Goal: Task Accomplishment & Management: Manage account settings

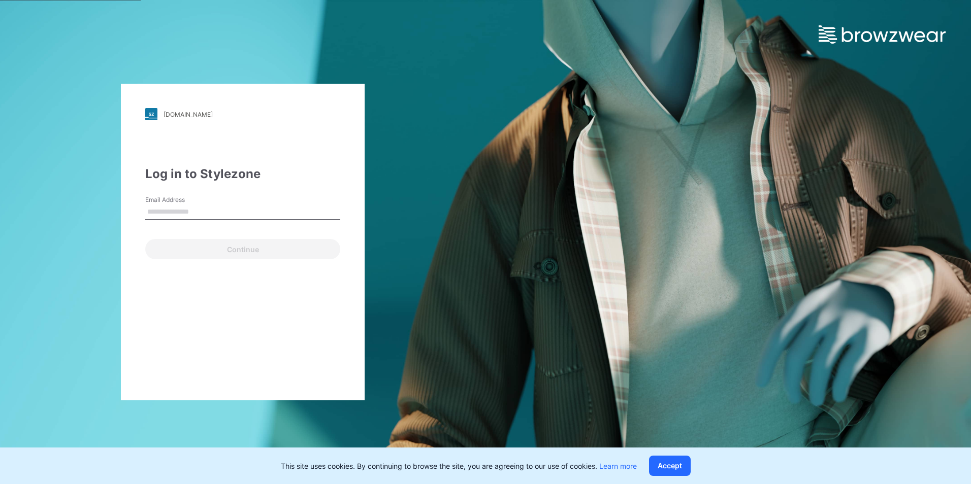
click at [167, 210] on input "Email Address" at bounding box center [242, 212] width 195 height 15
paste input "**********"
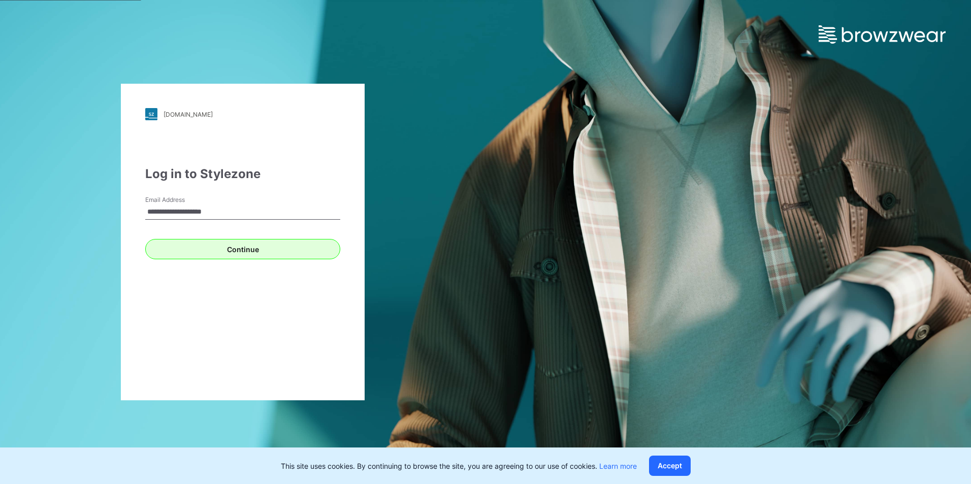
type input "**********"
click at [239, 244] on button "Continue" at bounding box center [242, 249] width 195 height 20
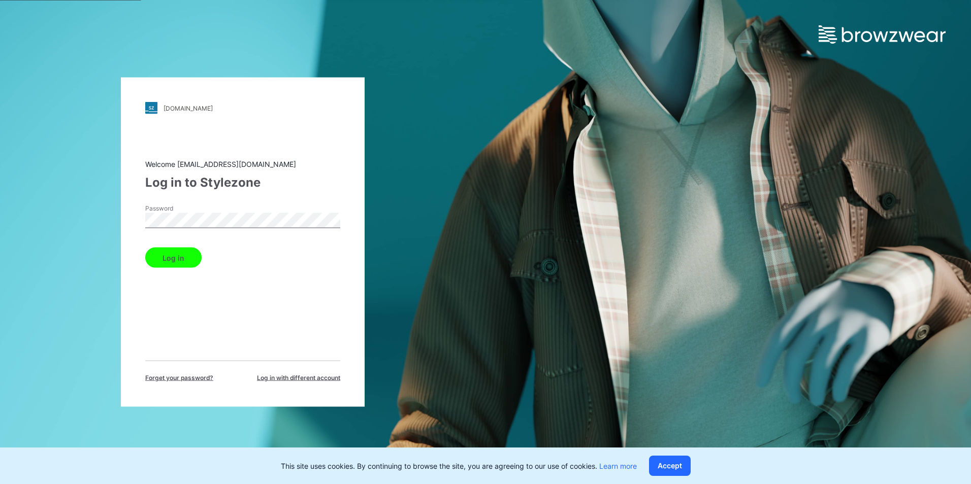
click at [187, 261] on button "Log in" at bounding box center [173, 258] width 56 height 20
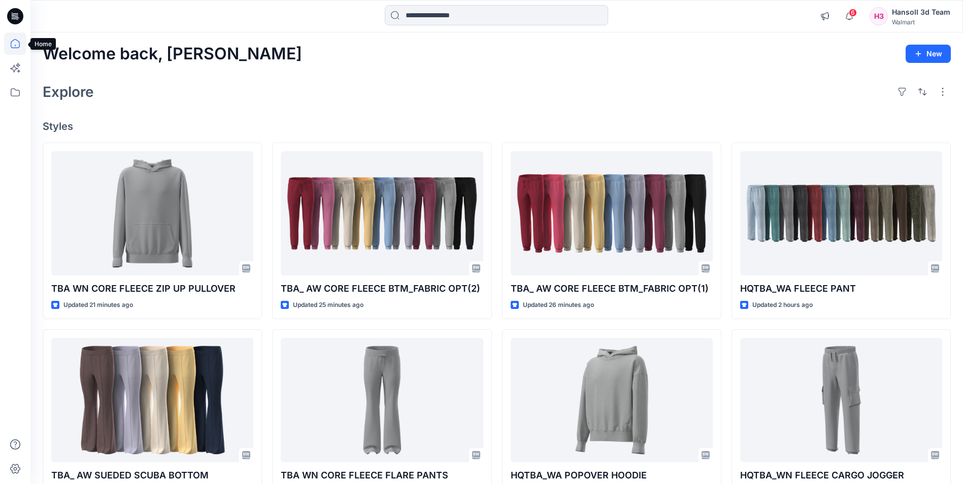
click at [19, 44] on icon at bounding box center [15, 43] width 9 height 9
click at [14, 19] on icon at bounding box center [14, 18] width 5 height 1
click at [13, 48] on icon at bounding box center [15, 43] width 9 height 9
click at [14, 17] on icon at bounding box center [14, 17] width 4 height 1
click at [17, 47] on icon at bounding box center [15, 43] width 22 height 22
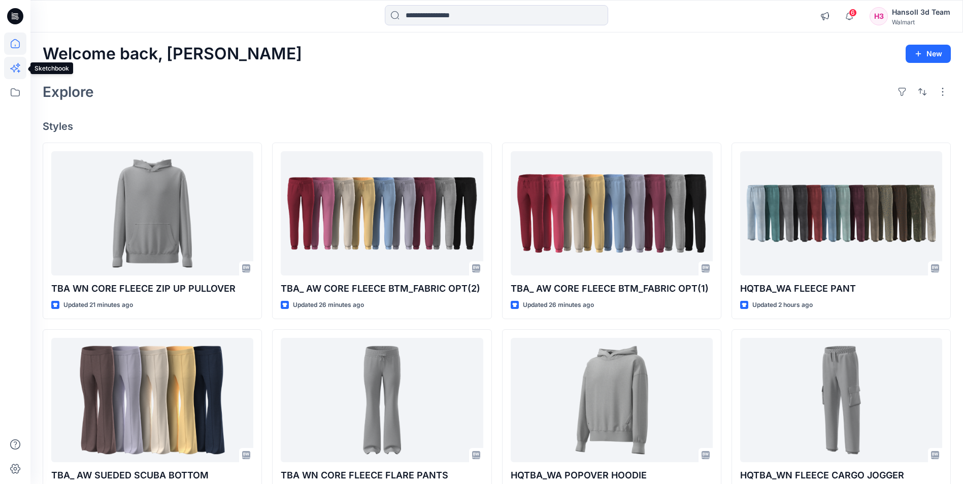
click at [17, 72] on icon at bounding box center [15, 68] width 22 height 22
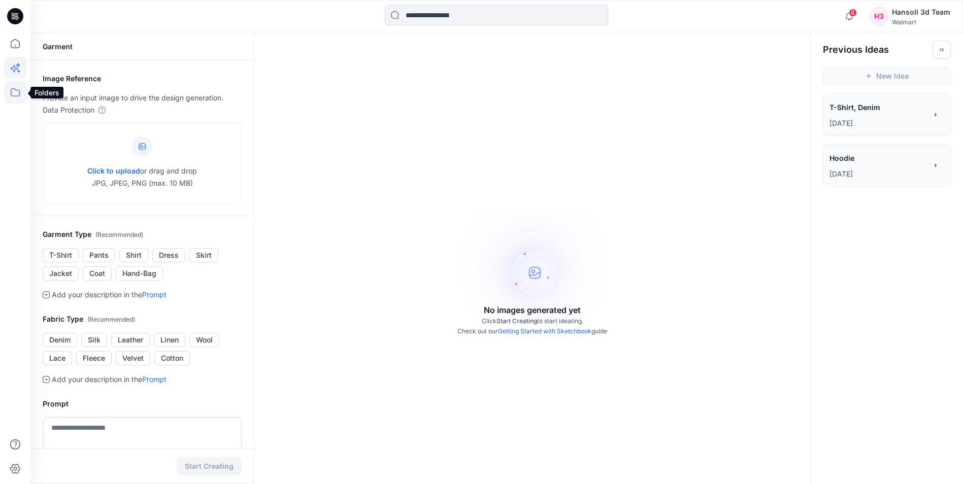
click at [11, 93] on icon at bounding box center [15, 92] width 9 height 8
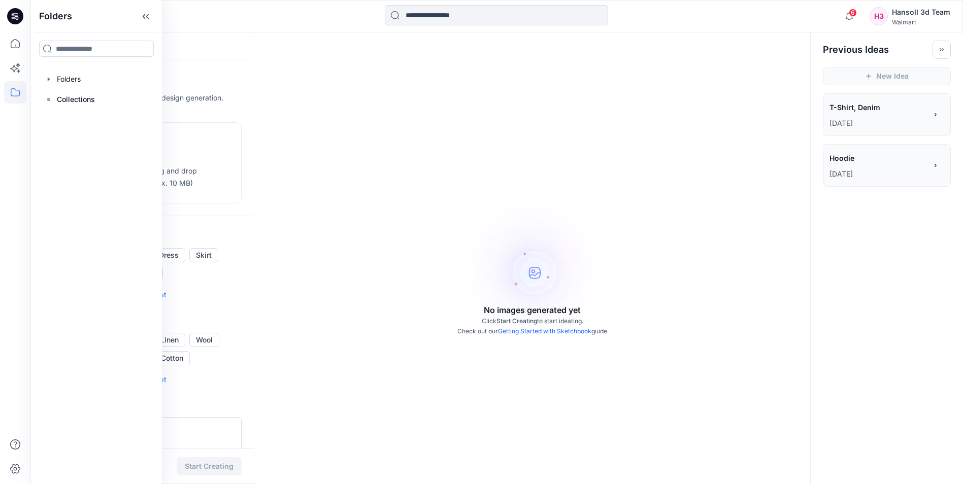
click at [12, 16] on icon at bounding box center [15, 16] width 16 height 16
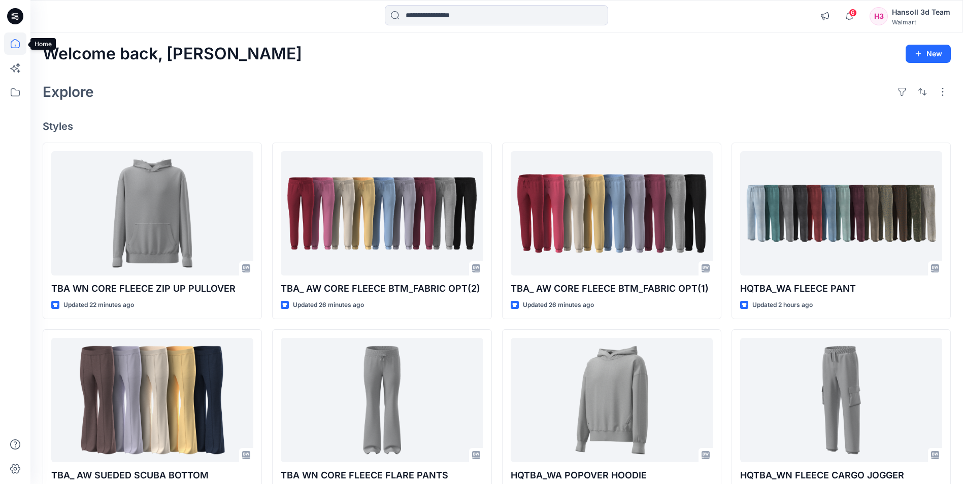
click at [19, 48] on icon at bounding box center [15, 43] width 22 height 22
